Goal: Task Accomplishment & Management: Use online tool/utility

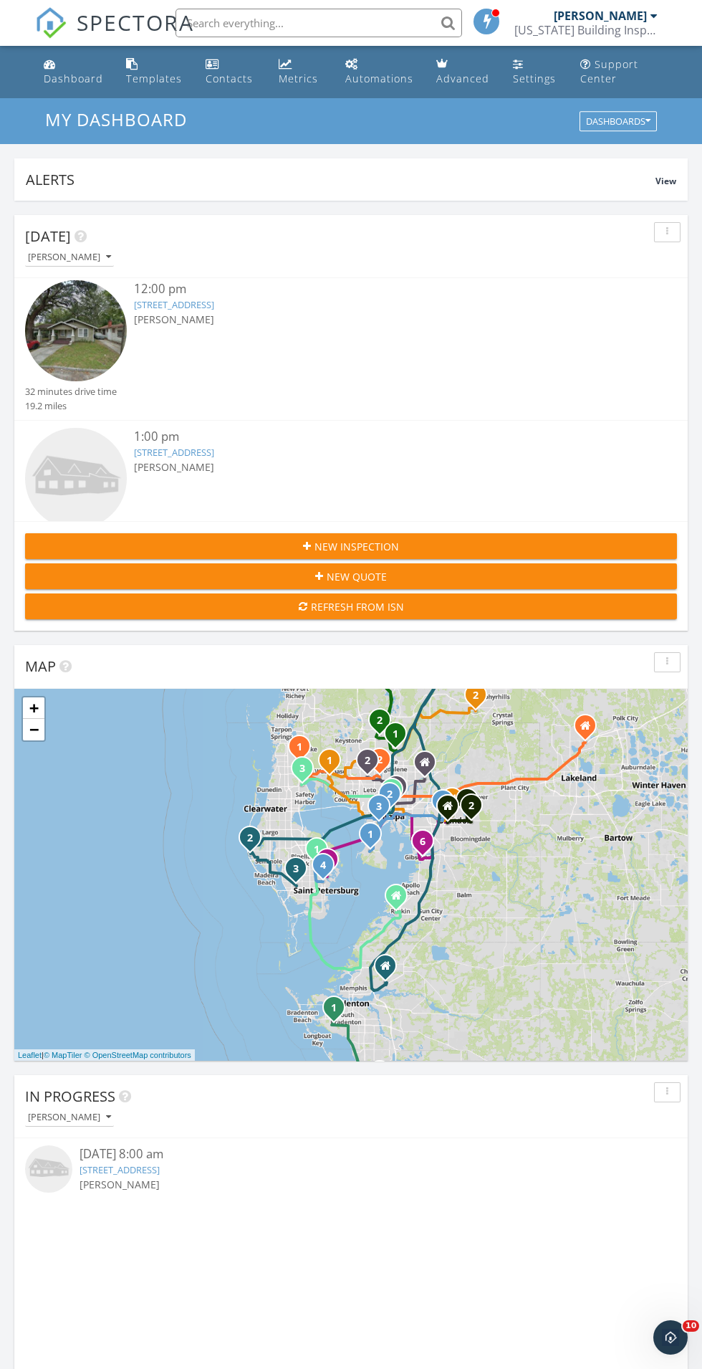
scroll to position [199, 0]
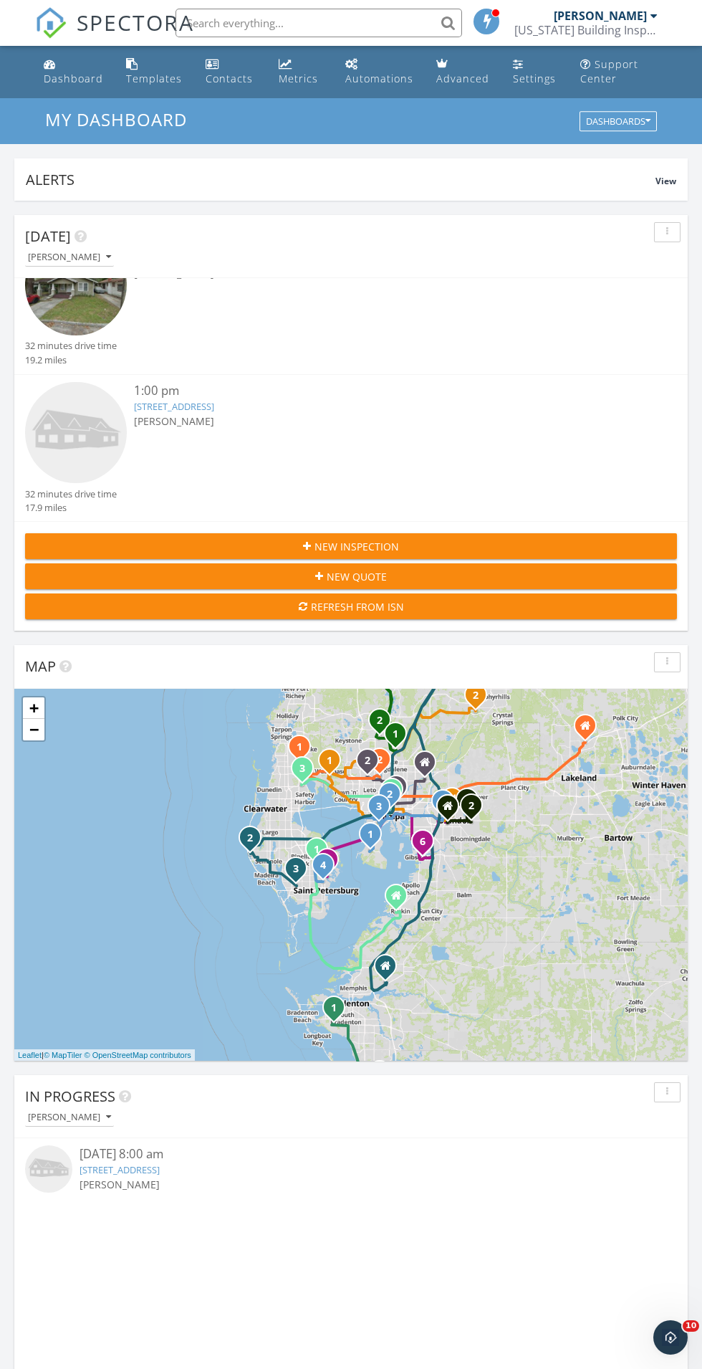
click at [201, 410] on link "4102 N Bay Hills Blvd, Safety Harbor, FL 34695" at bounding box center [174, 406] width 80 height 13
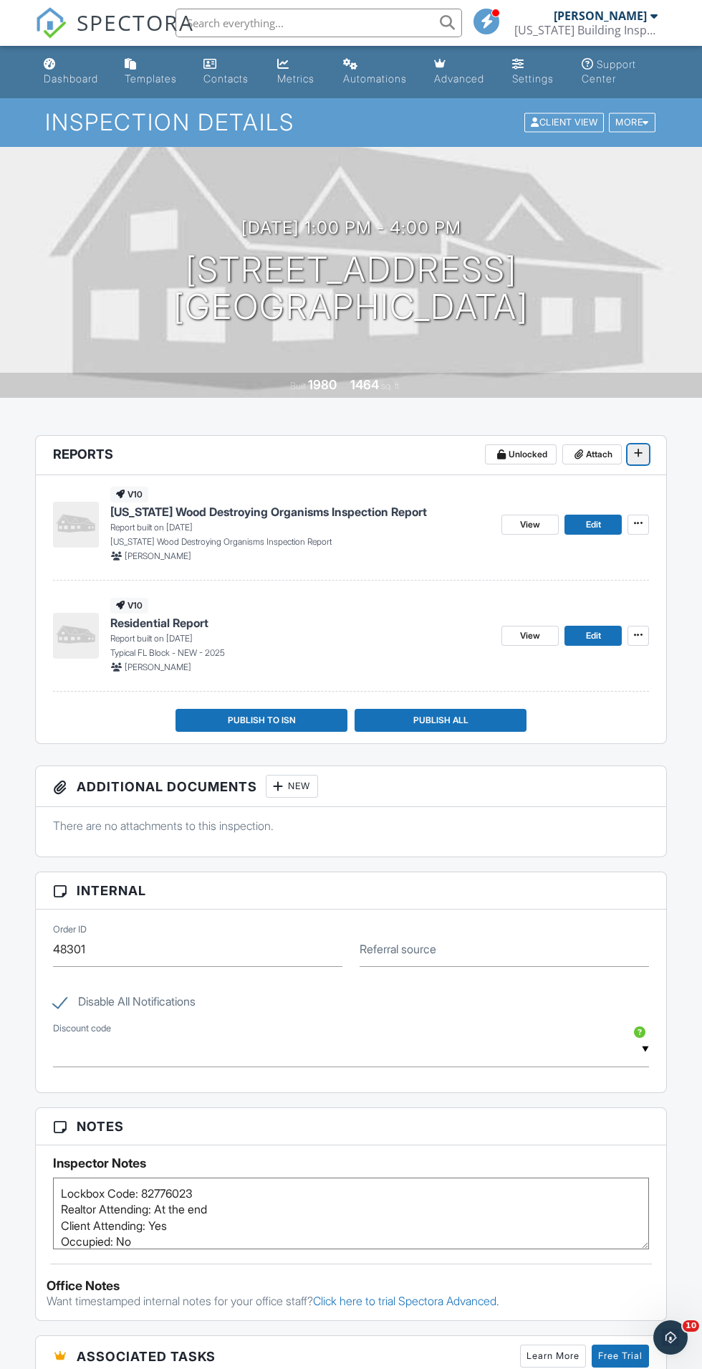
click at [644, 454] on span at bounding box center [639, 453] width 14 height 14
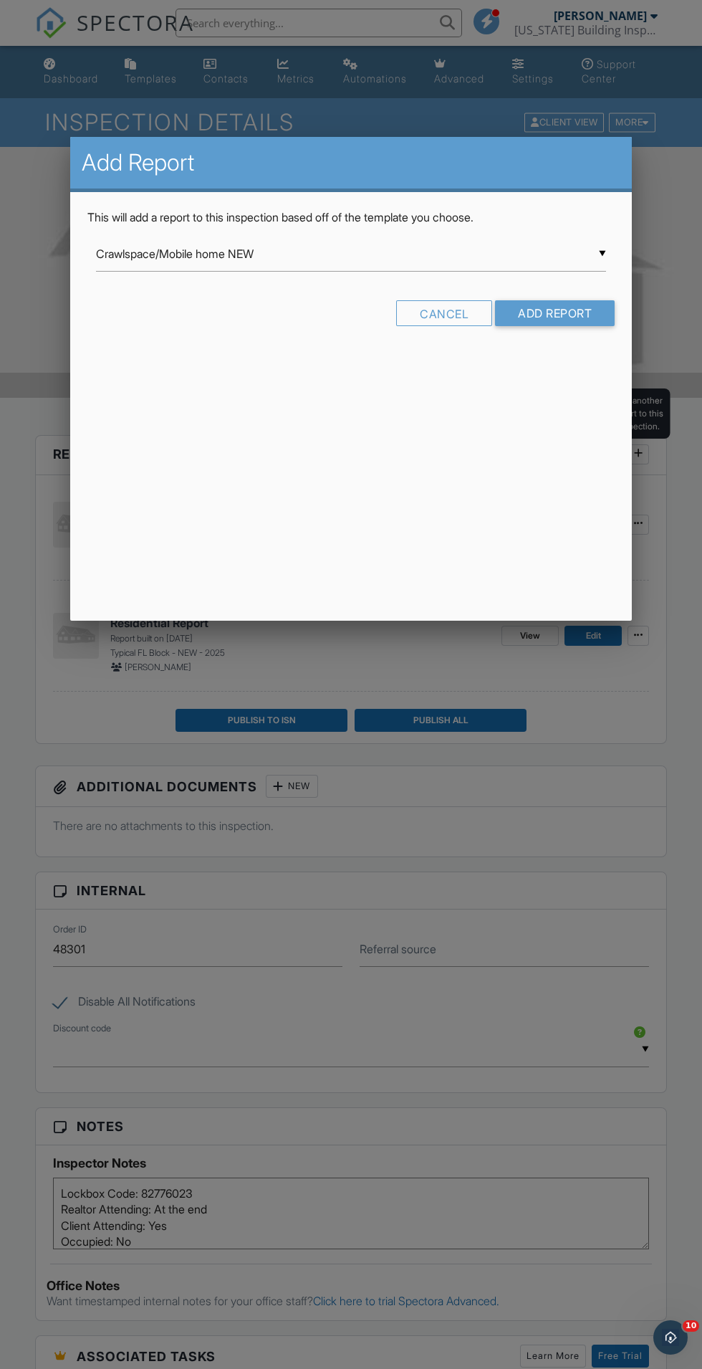
click at [330, 258] on input "Crawlspace/Mobile home NEW" at bounding box center [351, 254] width 510 height 35
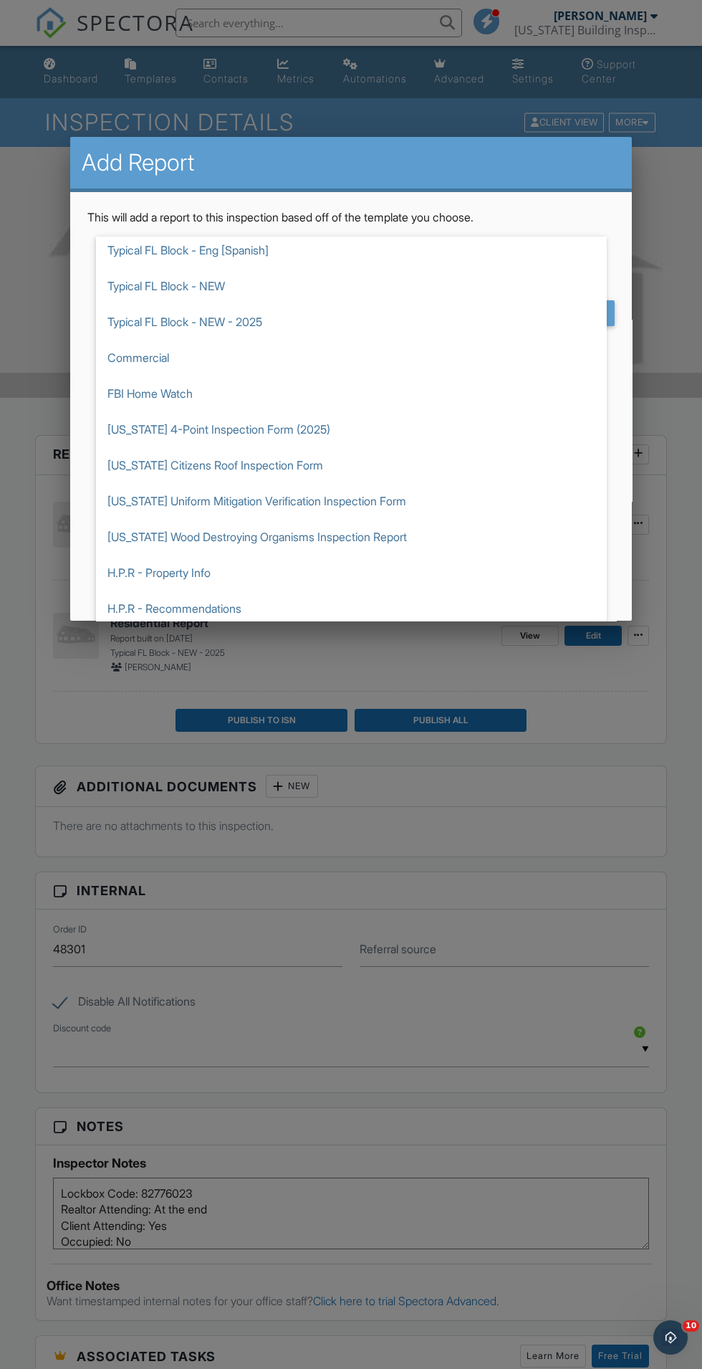
scroll to position [521, 0]
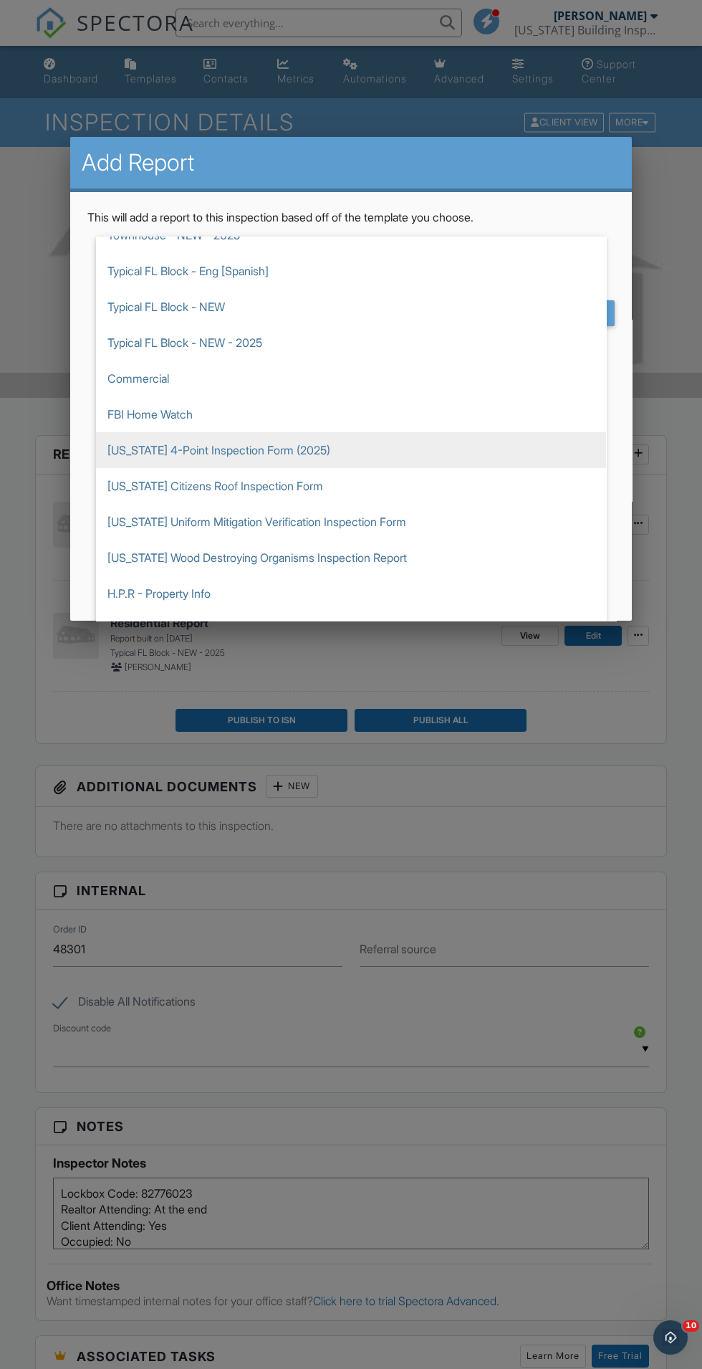
click at [313, 437] on span "[US_STATE] 4-Point Inspection Form (2025)" at bounding box center [351, 450] width 510 height 36
type input "[US_STATE] 4-Point Inspection Form (2025)"
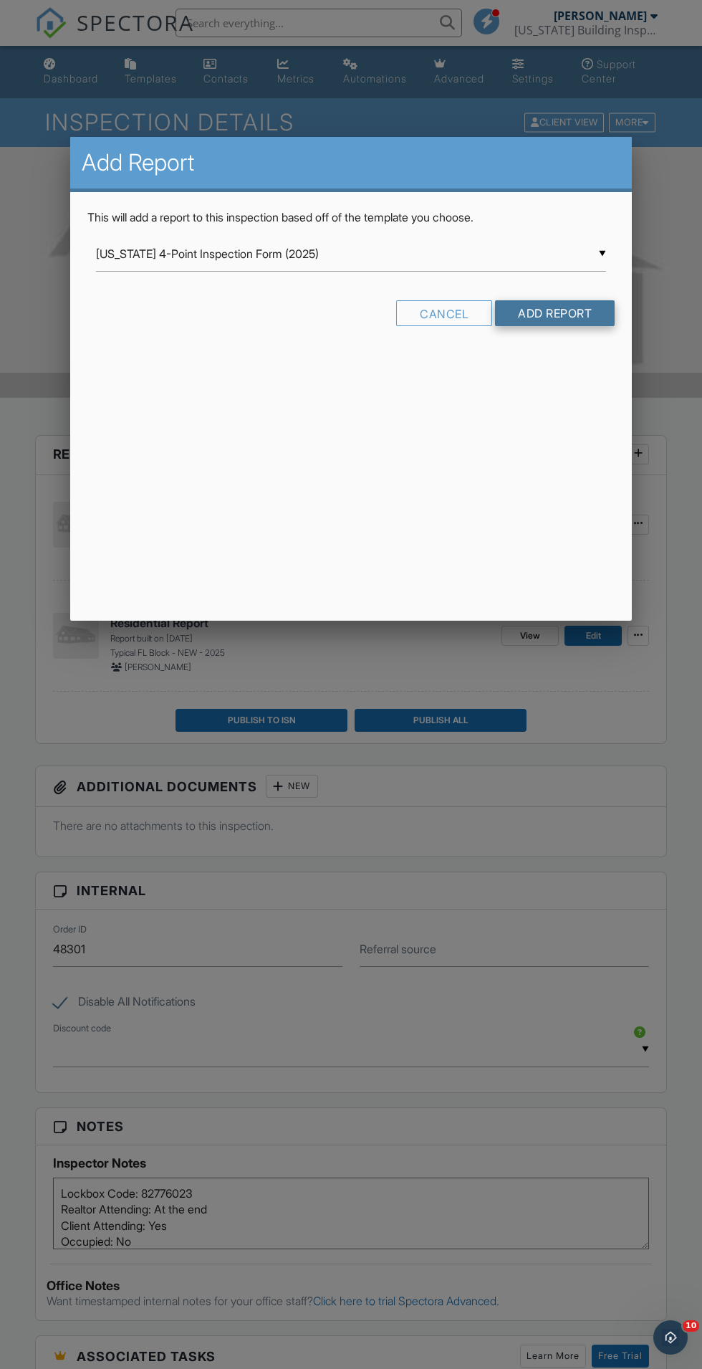
click at [584, 306] on input "Add Report" at bounding box center [555, 313] width 120 height 26
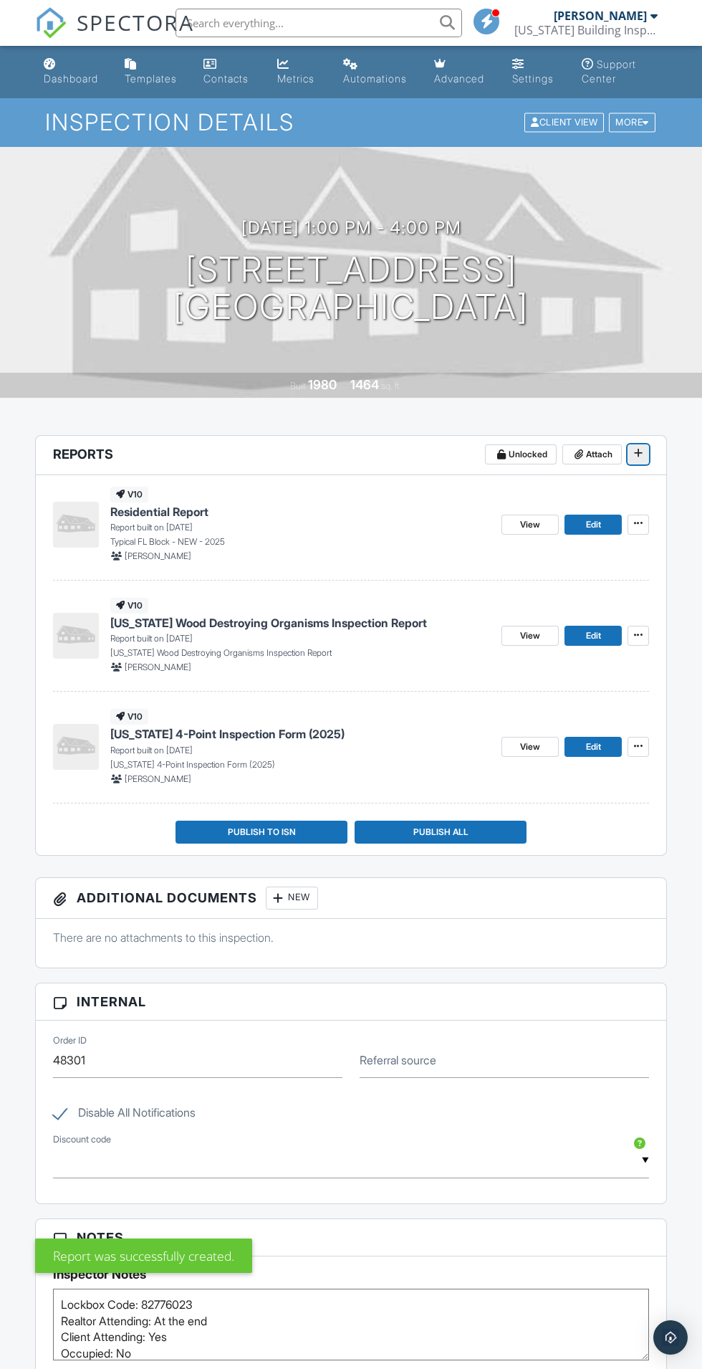
click at [644, 454] on span at bounding box center [639, 453] width 14 height 14
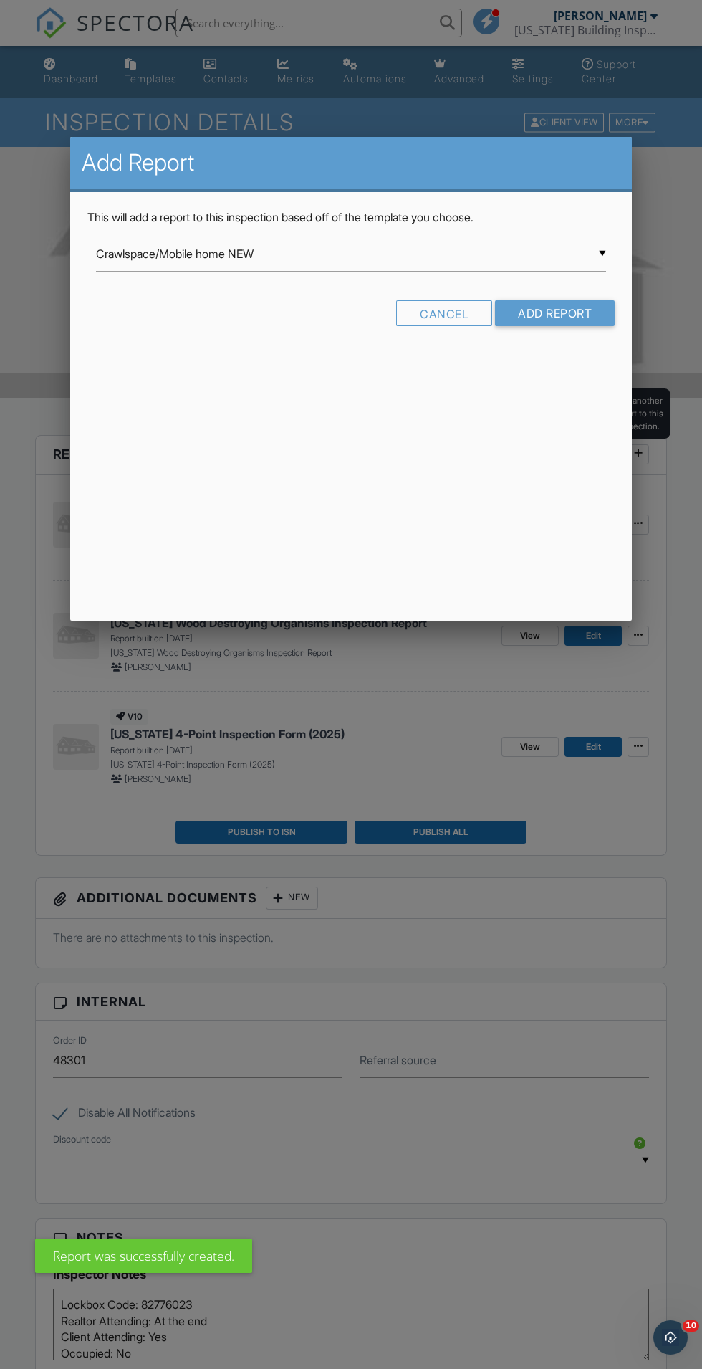
click at [367, 253] on input "Crawlspace/Mobile home NEW" at bounding box center [351, 254] width 510 height 35
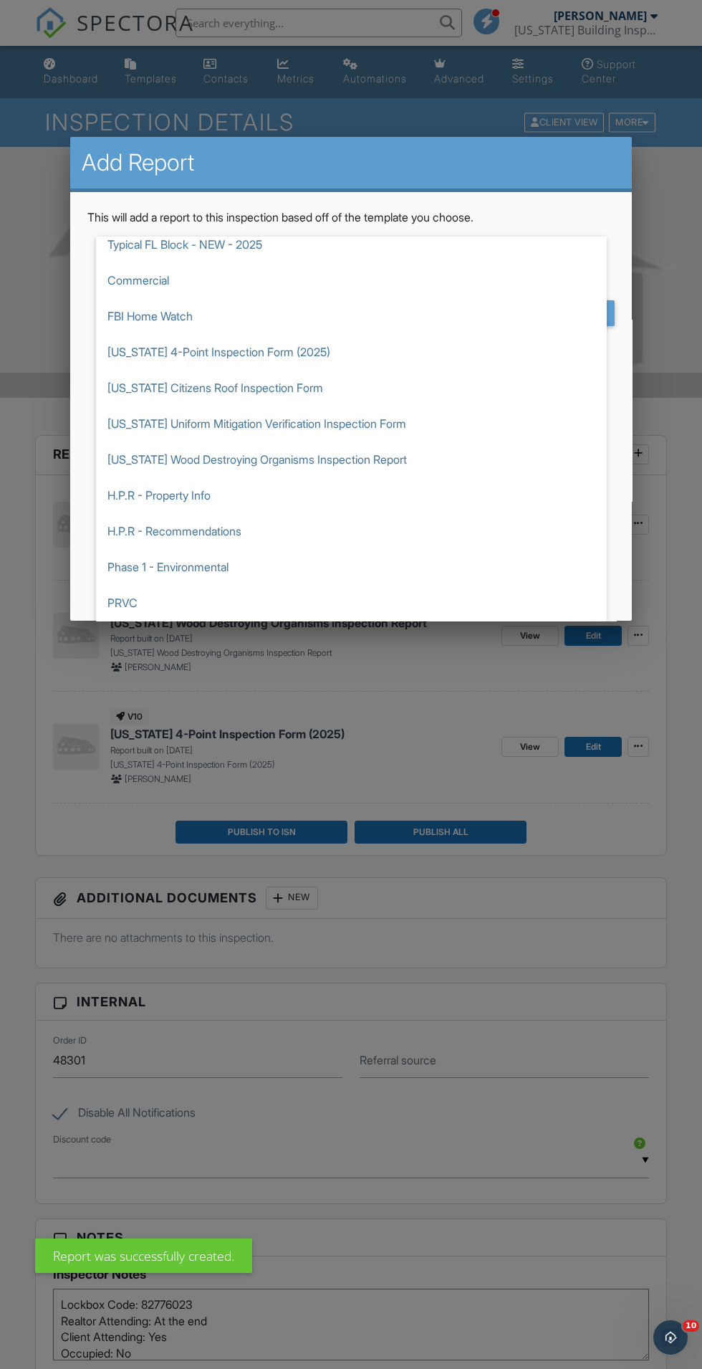
scroll to position [645, 0]
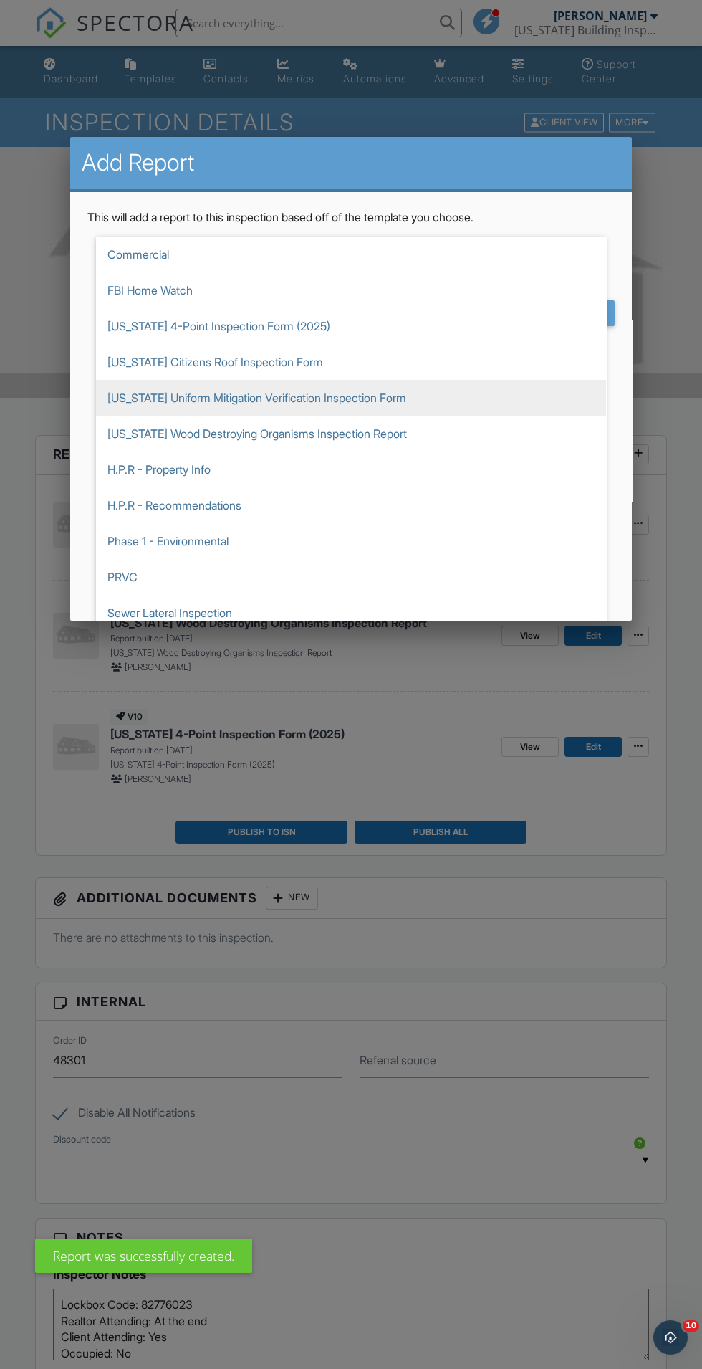
click at [401, 397] on span "Florida Uniform Mitigation Verification Inspection Form" at bounding box center [351, 398] width 510 height 36
type input "Florida Uniform Mitigation Verification Inspection Form"
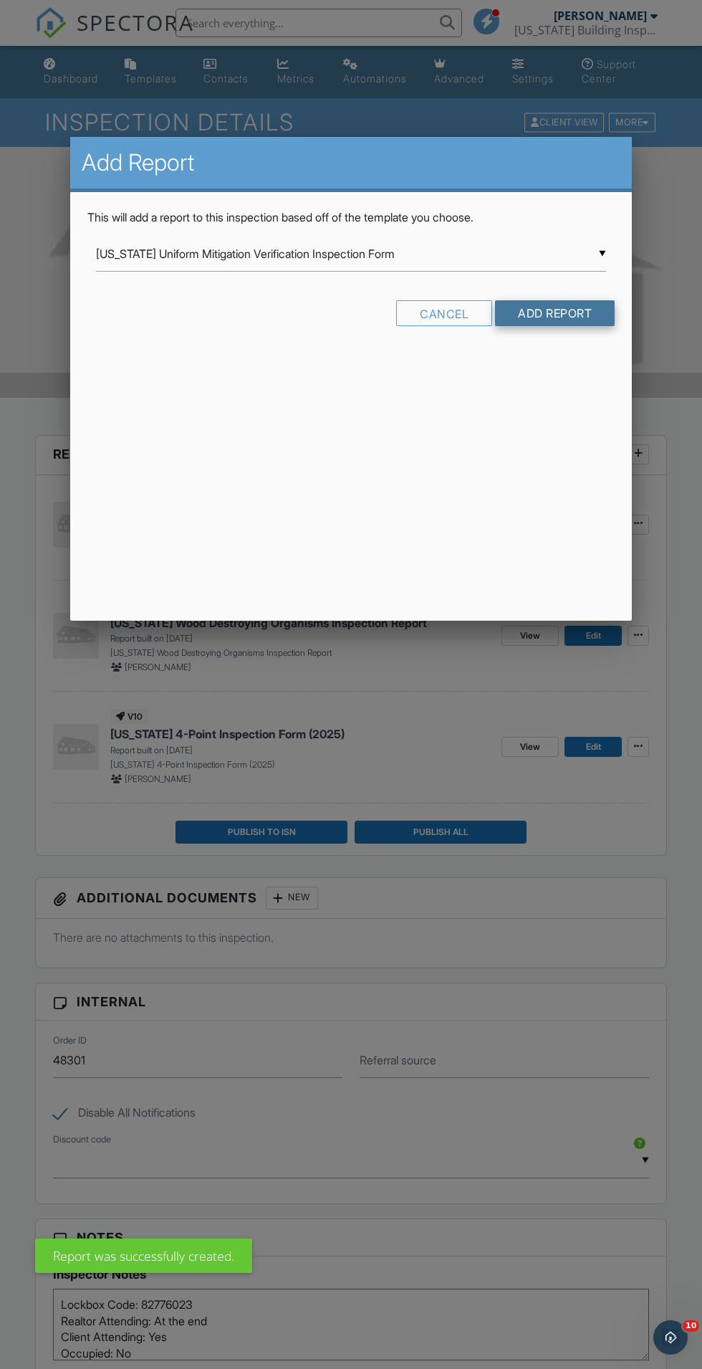
click at [583, 305] on input "Add Report" at bounding box center [555, 313] width 120 height 26
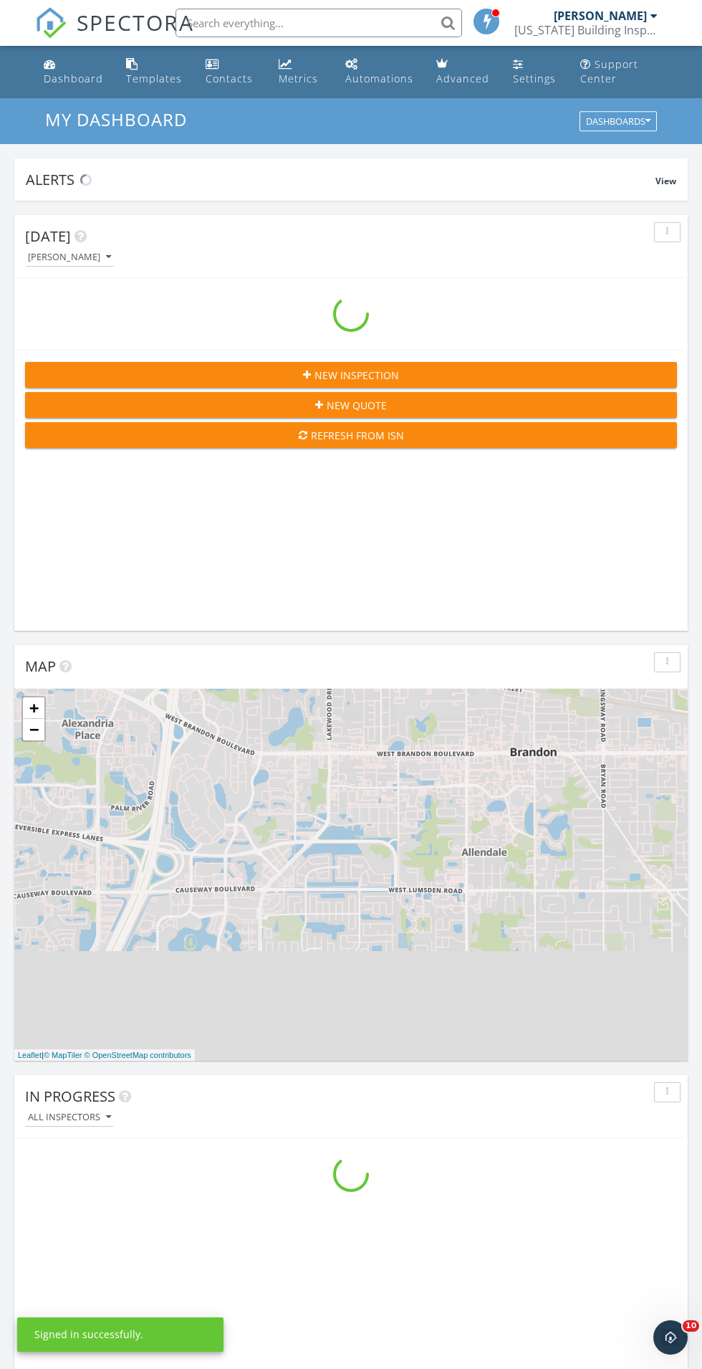
scroll to position [2452, 703]
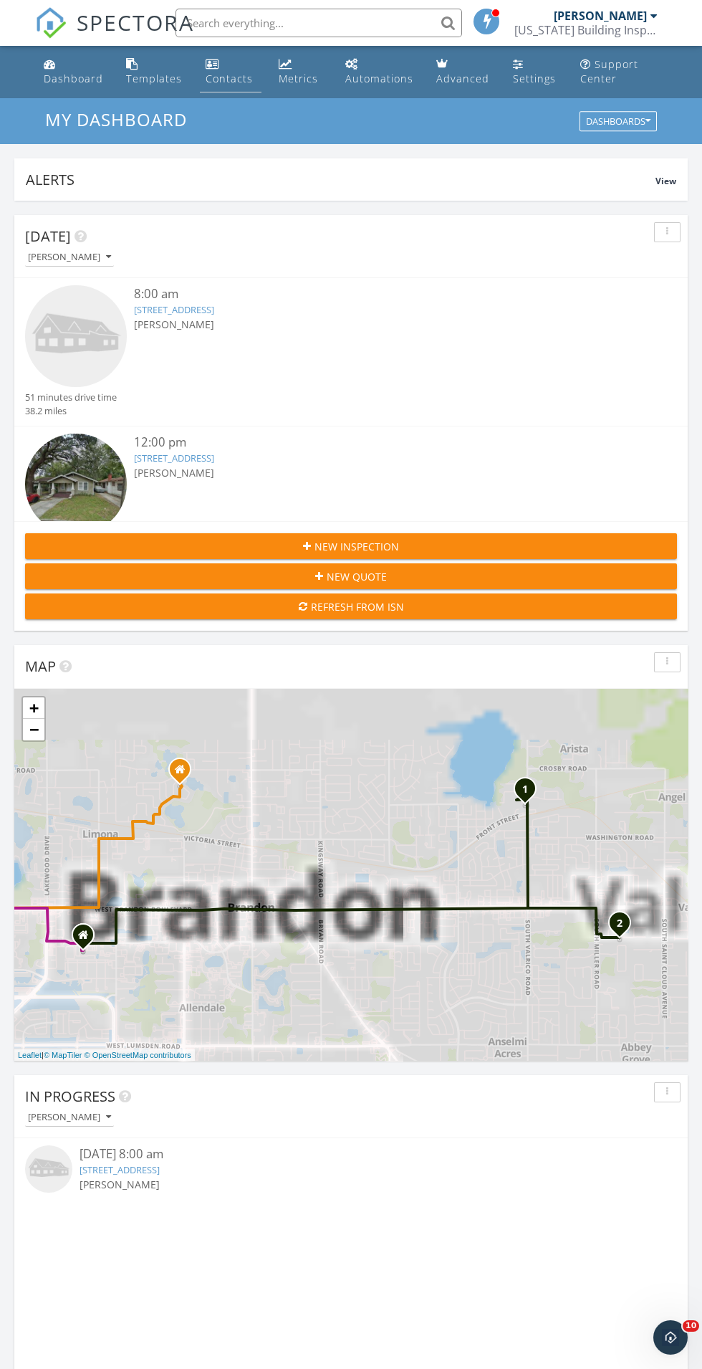
click at [236, 57] on link "Contacts" at bounding box center [231, 72] width 62 height 41
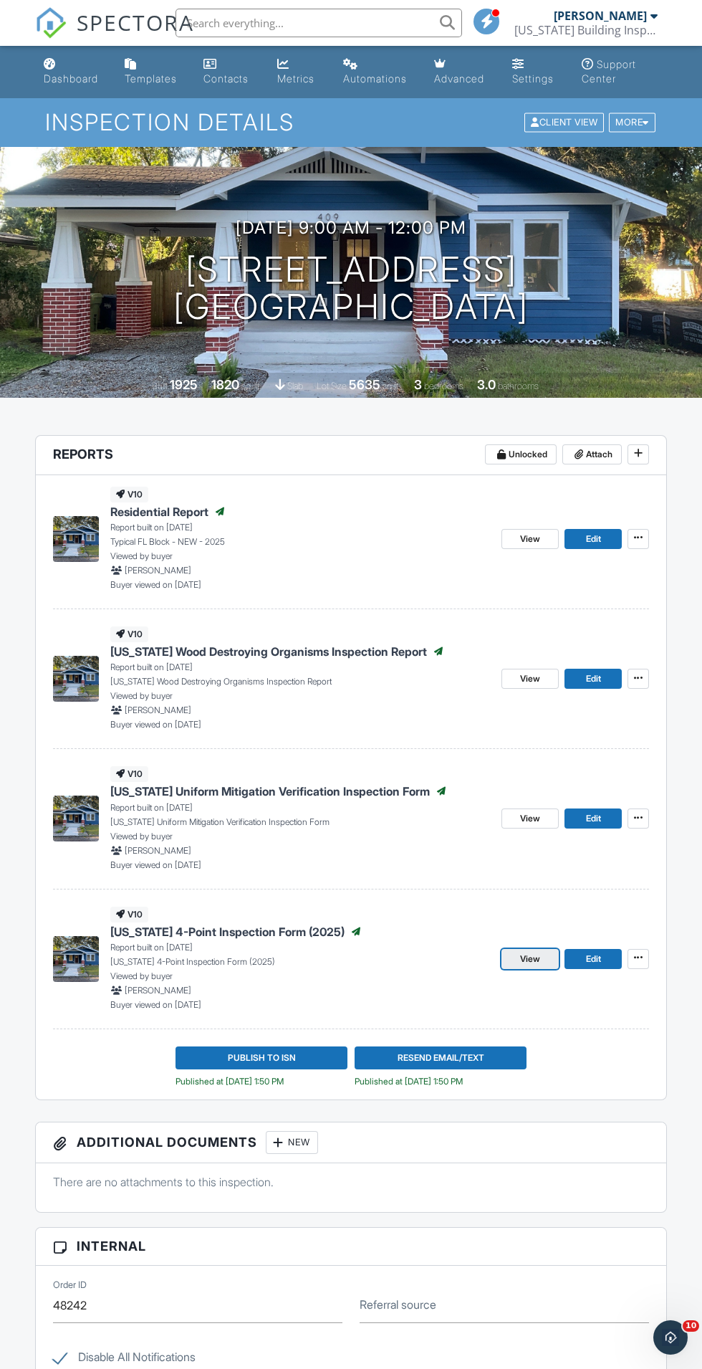
click at [530, 959] on span "View" at bounding box center [530, 959] width 20 height 14
